Goal: Task Accomplishment & Management: Complete application form

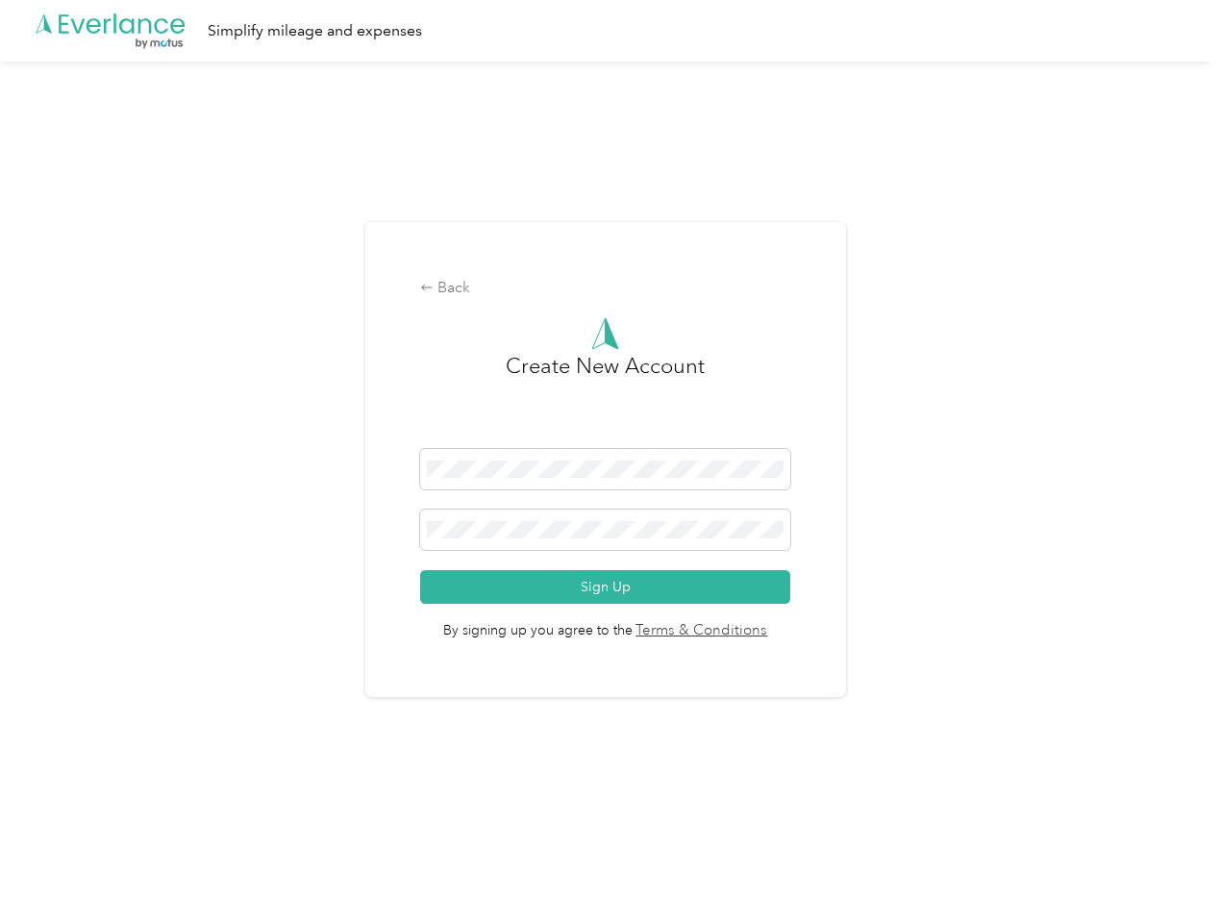
click at [609, 436] on h3 "Create New Account" at bounding box center [605, 399] width 199 height 99
click at [609, 31] on div ".cls-1 { fill: #00adee; } .cls-2 { fill: #fff; } .cls-3 { fill: #707372; } .cls…" at bounding box center [605, 31] width 1210 height 62
click at [609, 288] on div "Back" at bounding box center [605, 288] width 370 height 23
click at [609, 586] on button "Sign Up" at bounding box center [605, 587] width 370 height 34
